Goal: Navigation & Orientation: Find specific page/section

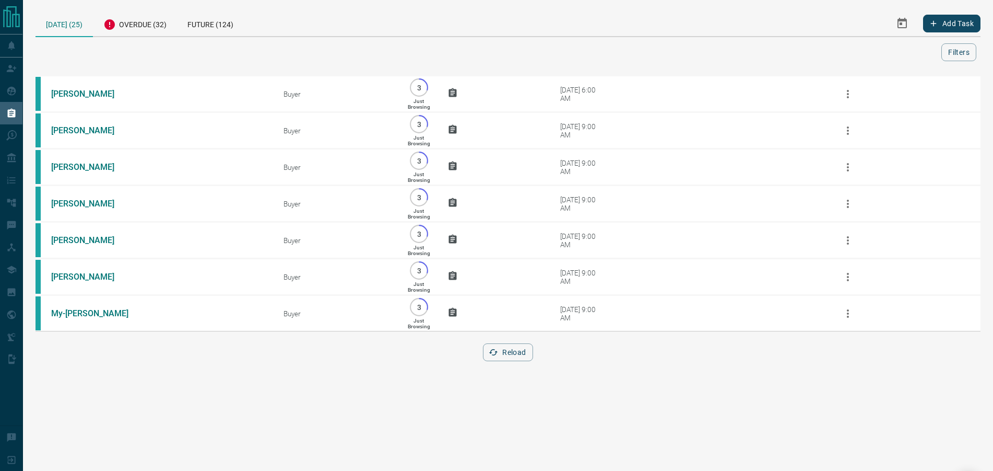
click at [533, 360] on div "Reload" at bounding box center [508, 352] width 945 height 18
click at [502, 361] on button "Reload" at bounding box center [508, 352] width 50 height 18
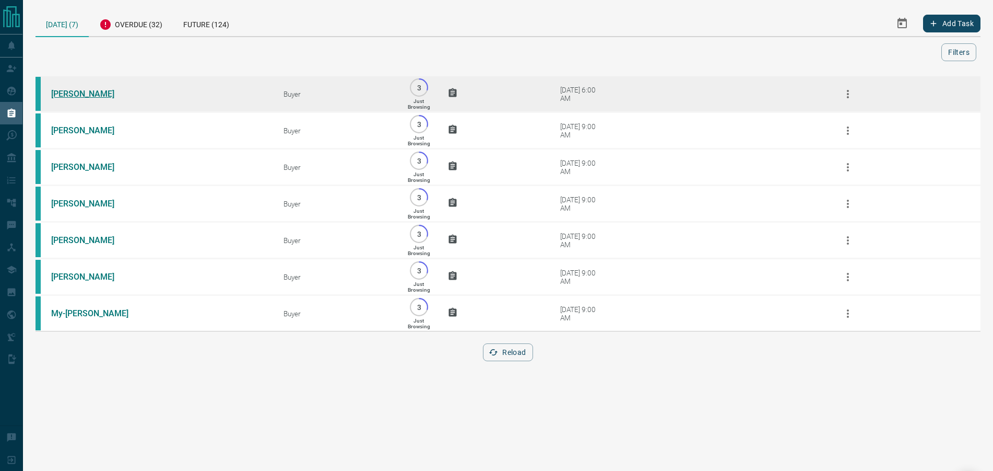
click at [58, 92] on link "[PERSON_NAME]" at bounding box center [90, 94] width 78 height 10
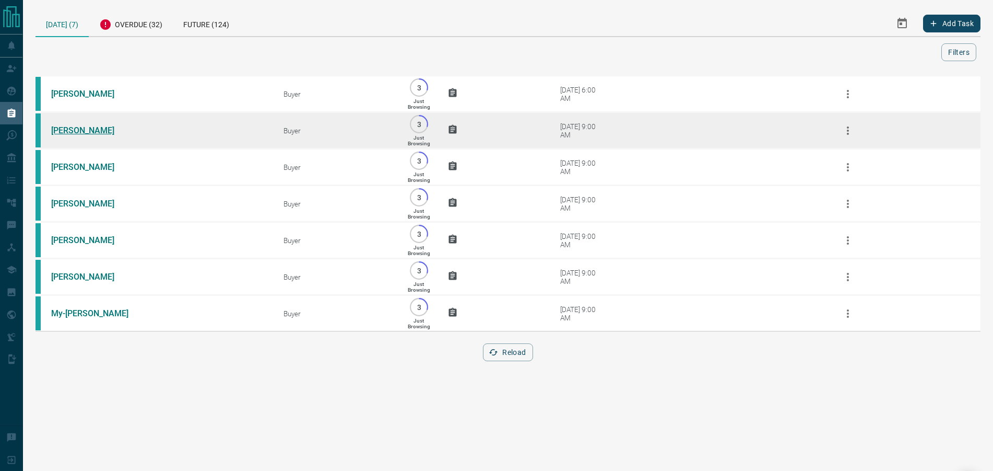
click at [76, 135] on link "[PERSON_NAME]" at bounding box center [90, 130] width 78 height 10
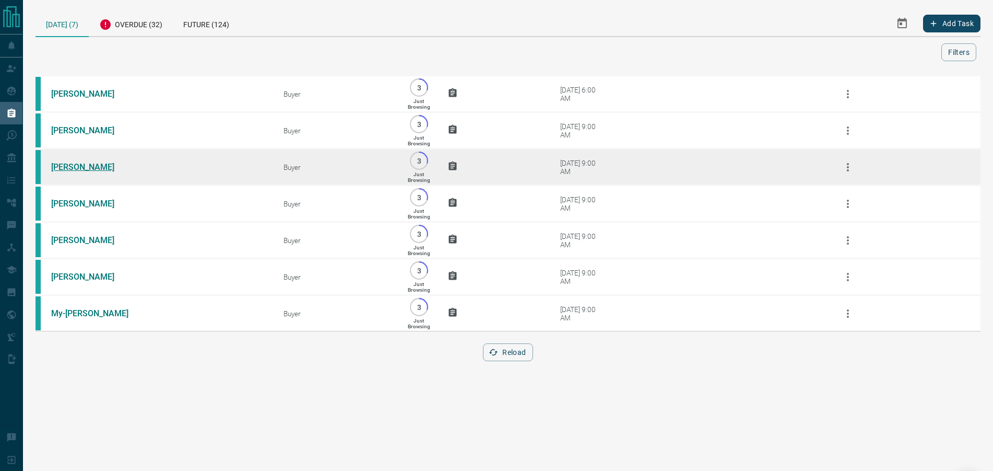
click at [88, 172] on link "[PERSON_NAME]" at bounding box center [90, 167] width 78 height 10
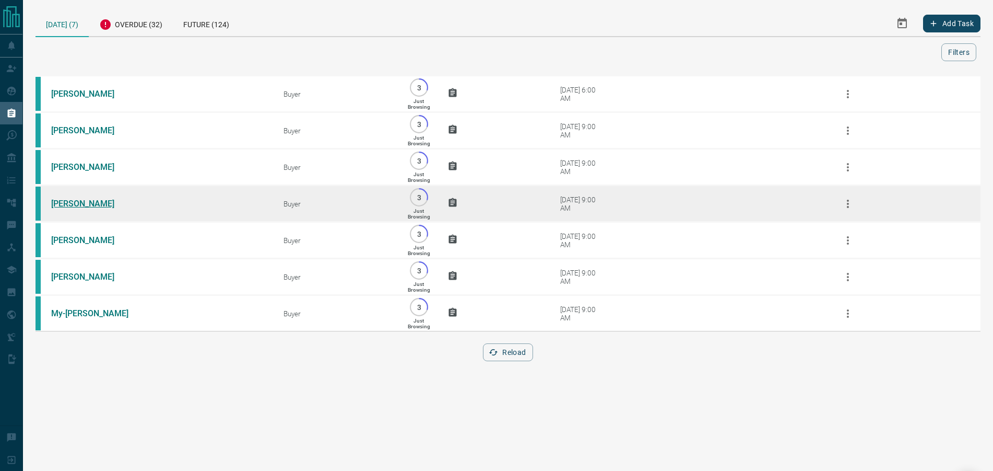
click at [77, 208] on link "[PERSON_NAME]" at bounding box center [90, 203] width 78 height 10
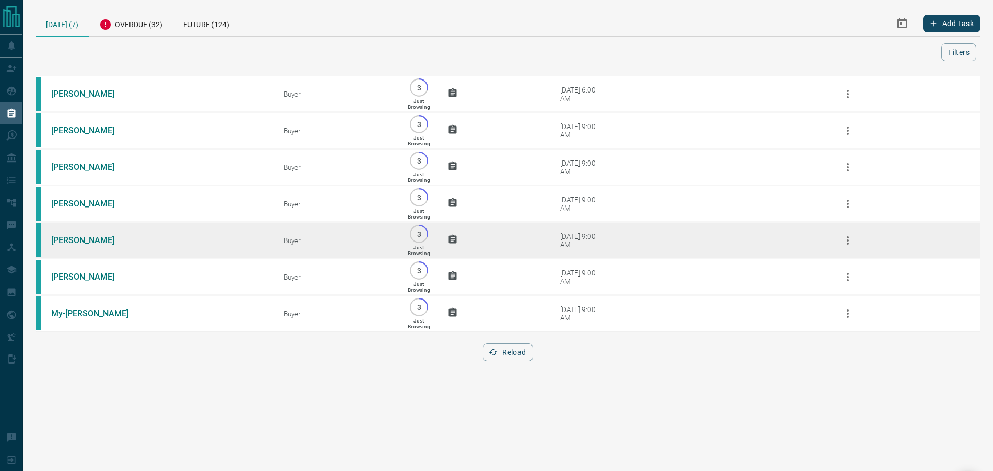
click at [72, 245] on link "[PERSON_NAME]" at bounding box center [90, 240] width 78 height 10
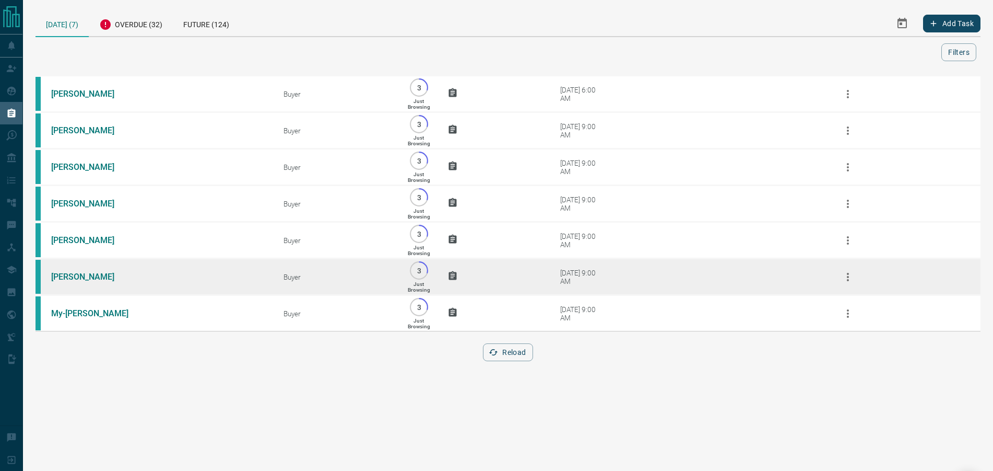
click at [72, 294] on td "[PERSON_NAME]" at bounding box center [152, 277] width 232 height 37
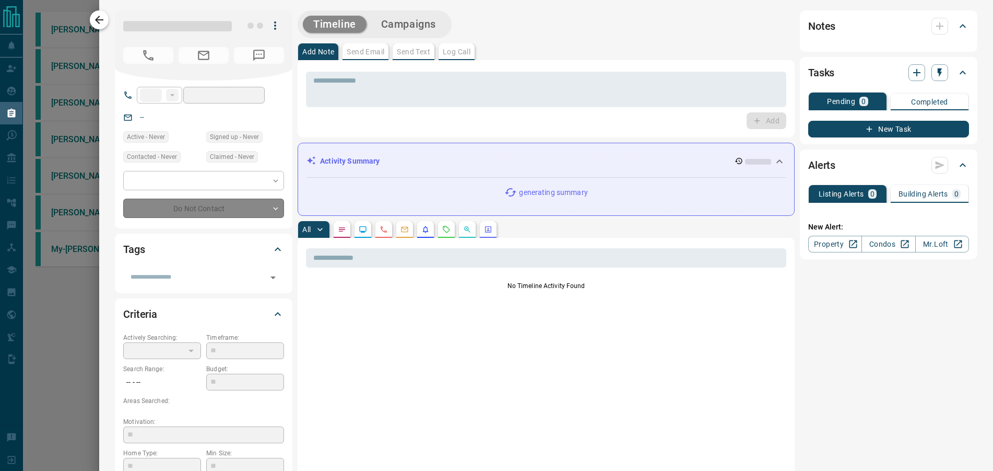
click at [105, 19] on icon "button" at bounding box center [99, 20] width 13 height 13
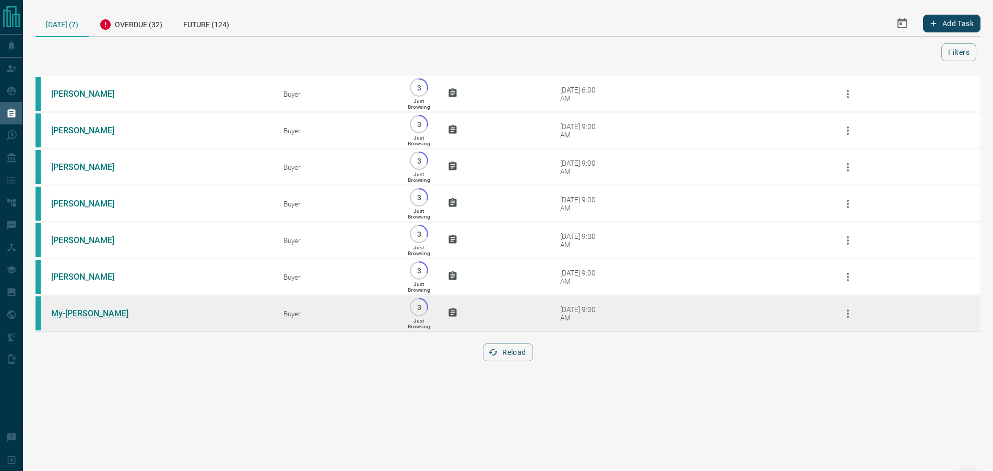
click at [77, 318] on link "My-[PERSON_NAME]" at bounding box center [90, 313] width 78 height 10
